Goal: Find contact information: Find contact information

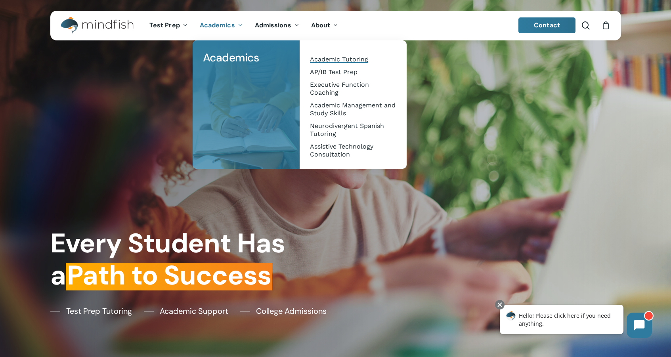
click at [360, 61] on span "Academic Tutoring" at bounding box center [339, 60] width 58 height 8
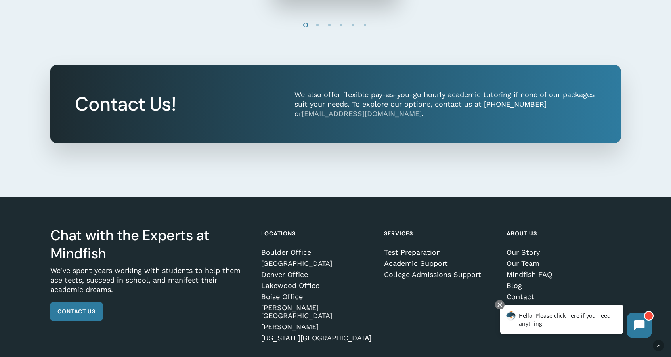
scroll to position [938, 0]
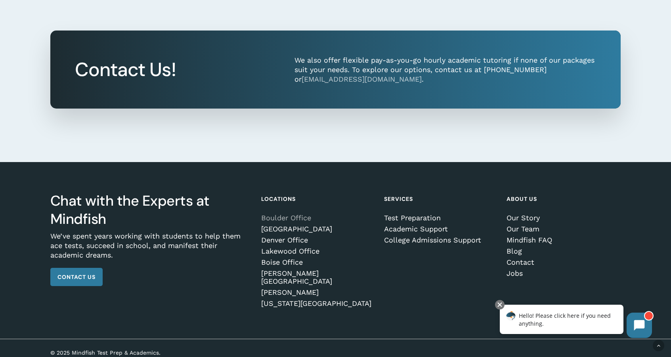
click at [283, 221] on link "Boulder Office" at bounding box center [316, 218] width 111 height 8
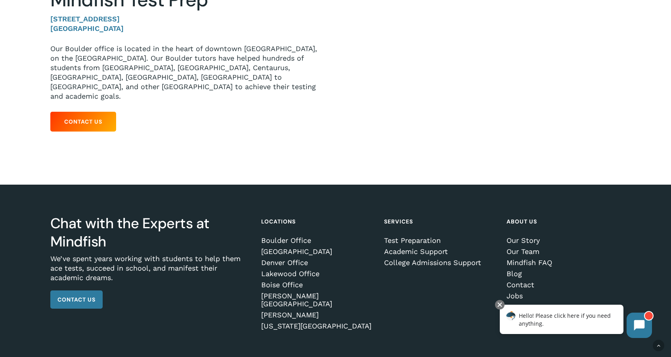
scroll to position [168, 0]
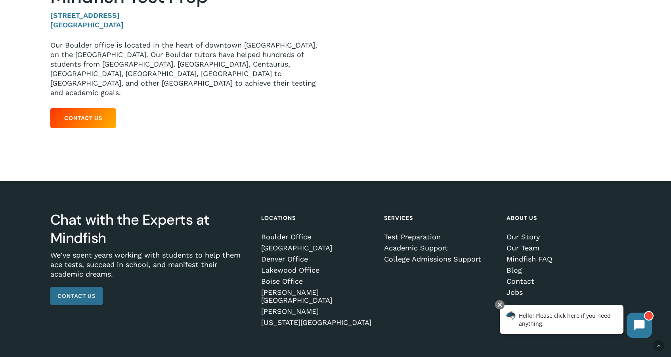
click at [82, 292] on span "Contact Us" at bounding box center [76, 296] width 38 height 8
click at [80, 292] on span "Contact Us" at bounding box center [76, 296] width 38 height 8
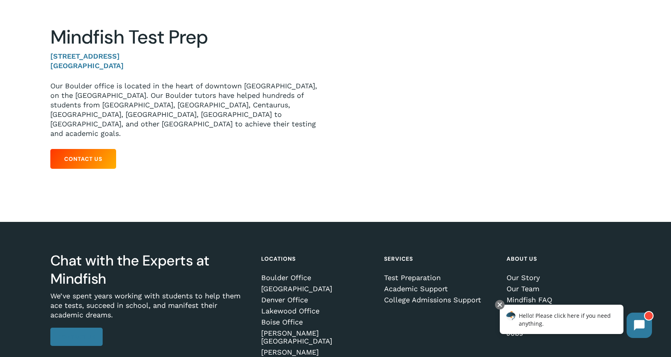
scroll to position [80, 0]
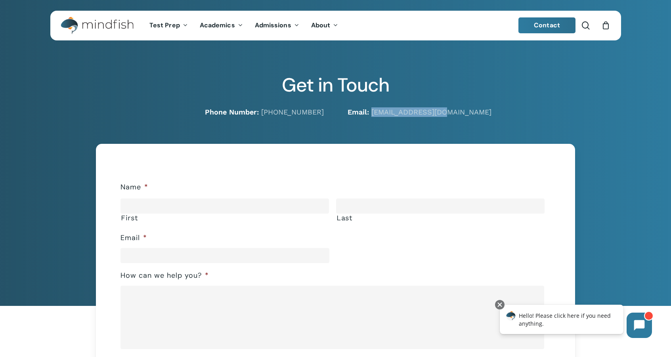
drag, startPoint x: 446, startPoint y: 111, endPoint x: 373, endPoint y: 117, distance: 73.5
click at [373, 117] on p "Email: hello@mindfish.com" at bounding box center [485, 112] width 274 height 10
copy link "hello@mindfish.com"
